Goal: Transaction & Acquisition: Download file/media

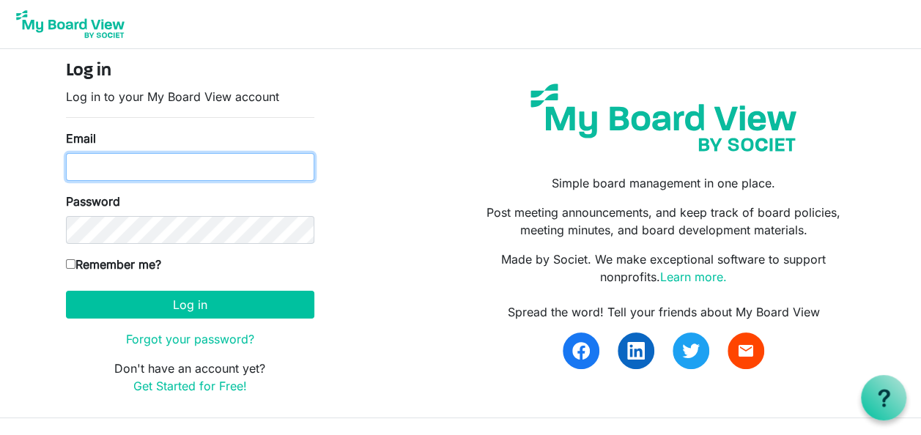
type input "[EMAIL_ADDRESS][DOMAIN_NAME]"
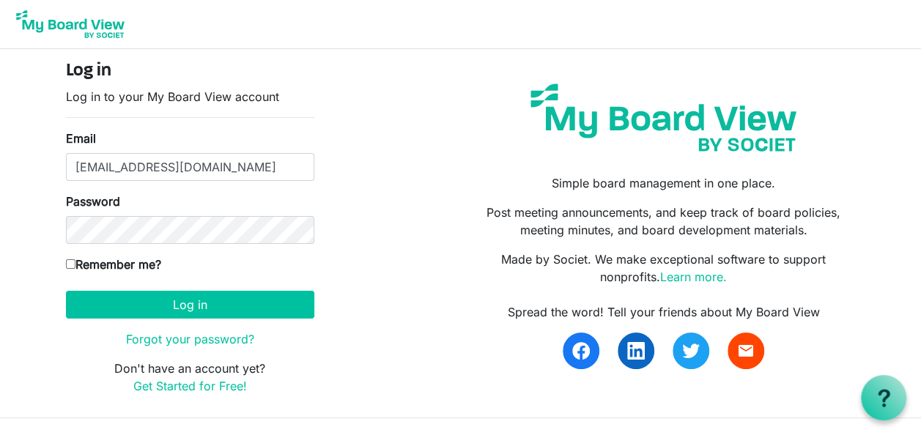
click at [210, 290] on form "Log in Log in to your My Board View account Email [EMAIL_ADDRESS][DOMAIN_NAME] …" at bounding box center [190, 228] width 248 height 334
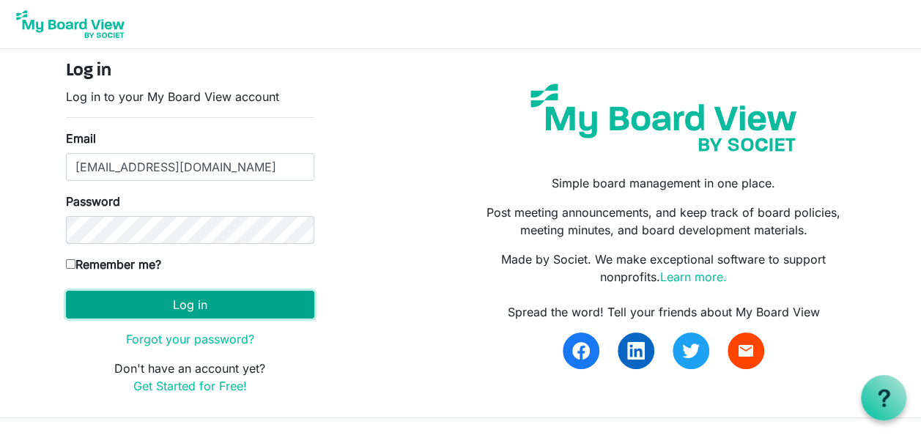
click at [237, 306] on button "Log in" at bounding box center [190, 305] width 248 height 28
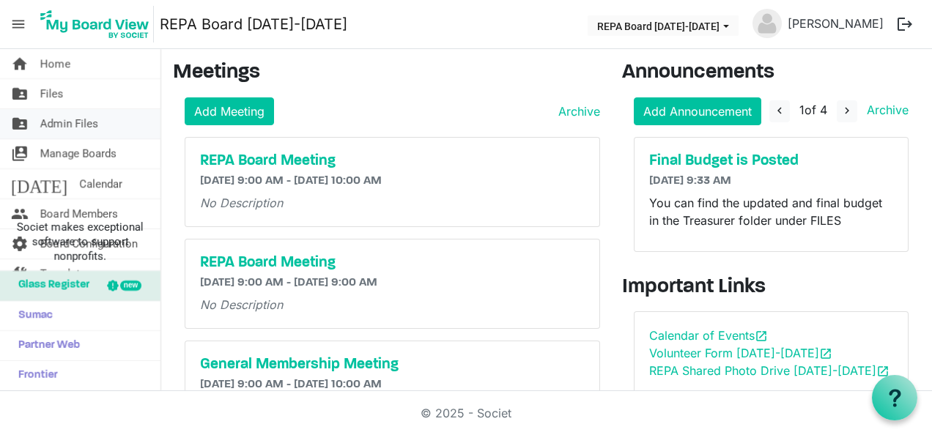
click at [119, 117] on link "folder_shared Admin Files" at bounding box center [80, 123] width 161 height 29
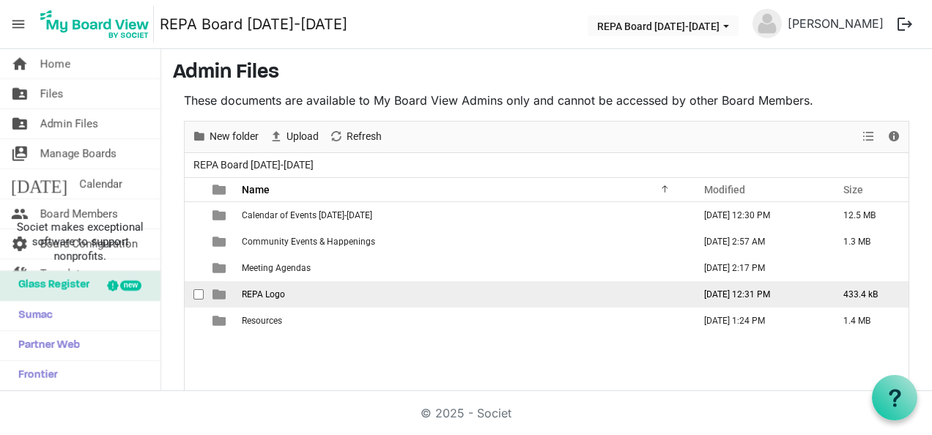
click at [277, 297] on span "REPA Logo" at bounding box center [263, 295] width 43 height 10
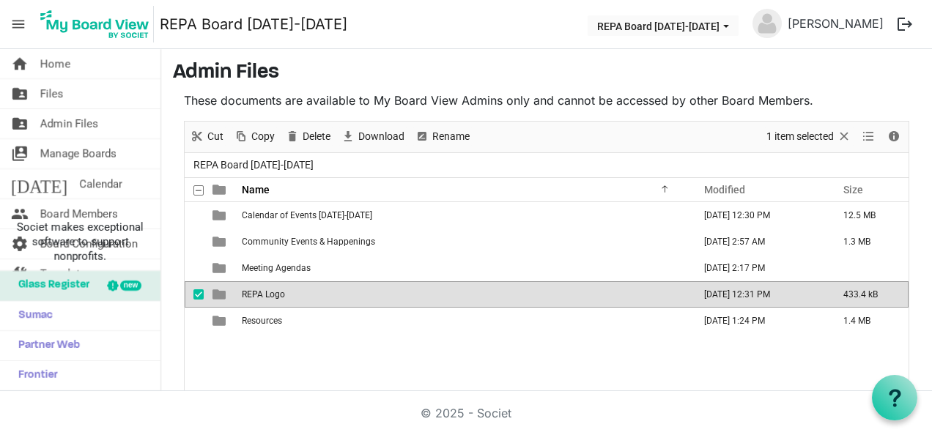
click at [277, 297] on span "REPA Logo" at bounding box center [263, 295] width 43 height 10
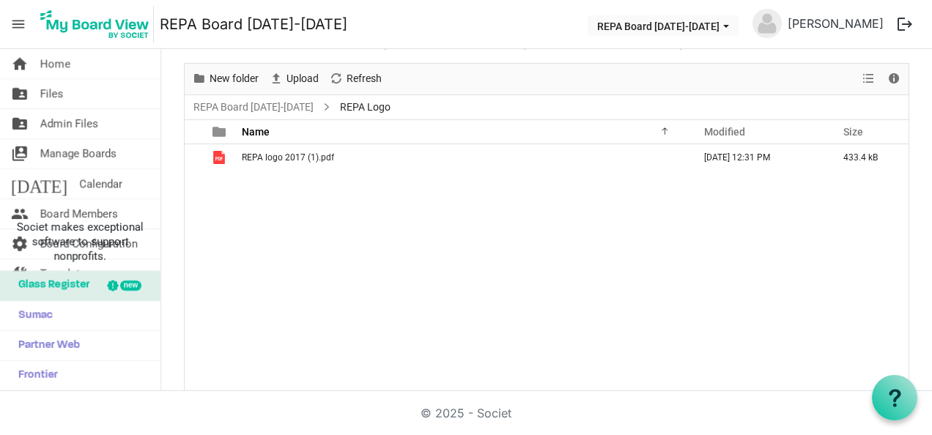
click at [269, 169] on div "REPA logo 2017 (1).pdf August 15, 2025 12:31 PM 433.4 kB" at bounding box center [547, 268] width 724 height 248
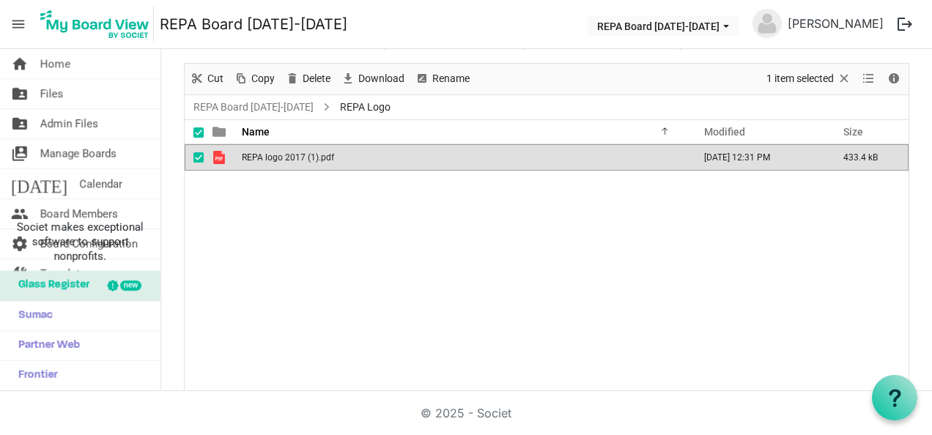
click at [269, 169] on div "REPA logo 2017 (1).pdf August 15, 2025 12:31 PM 433.4 kB" at bounding box center [547, 268] width 724 height 248
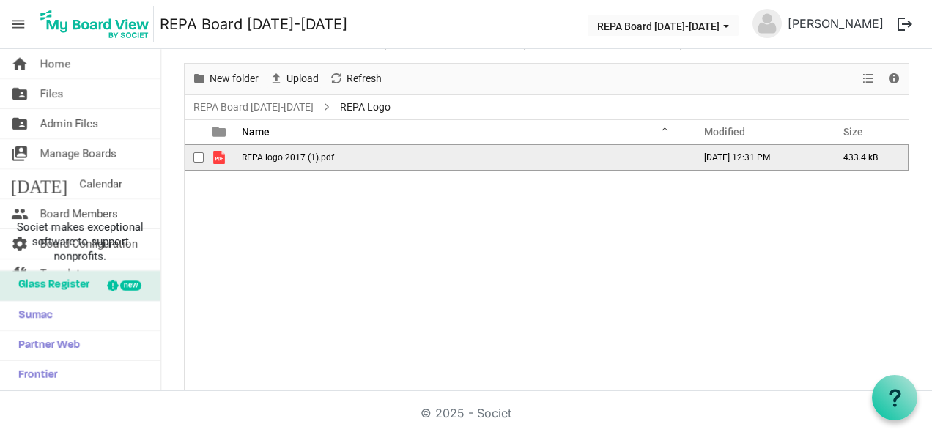
click at [267, 159] on span "REPA logo 2017 (1).pdf" at bounding box center [288, 157] width 92 height 10
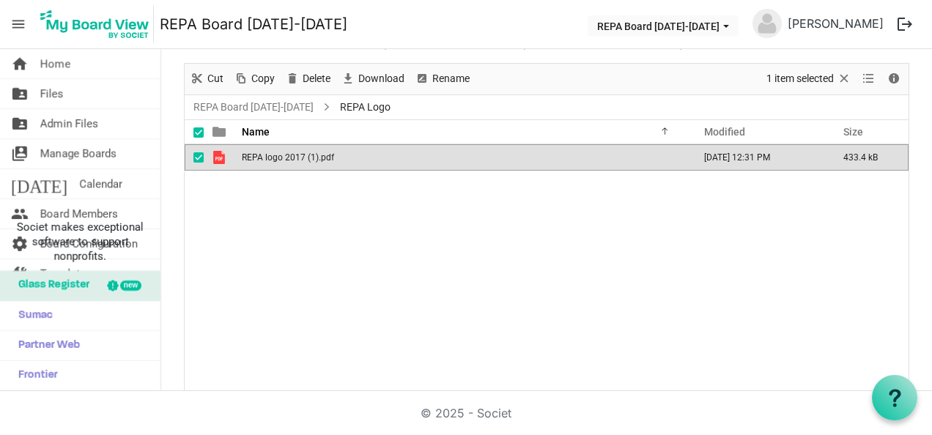
click at [267, 159] on span "REPA logo 2017 (1).pdf" at bounding box center [288, 157] width 92 height 10
